Goal: Obtain resource: Download file/media

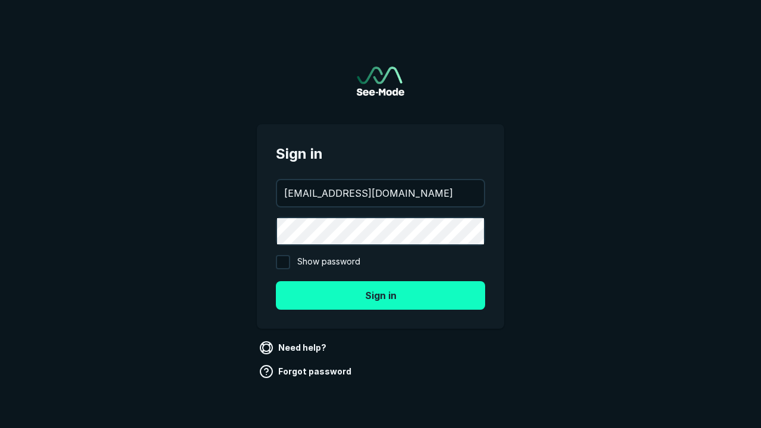
click at [381, 295] on button "Sign in" at bounding box center [380, 295] width 209 height 29
